Goal: Find specific page/section: Find specific page/section

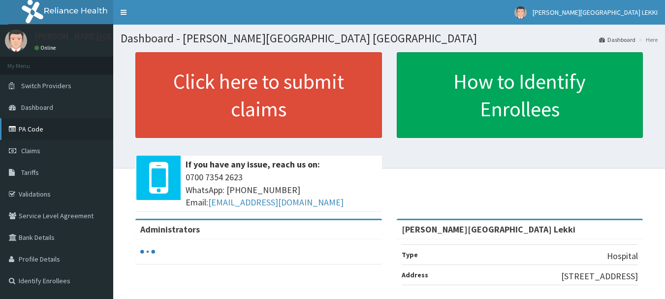
click at [62, 130] on link "PA Code" at bounding box center [56, 129] width 113 height 22
click at [51, 124] on link "PA Code" at bounding box center [56, 129] width 113 height 22
